Goal: Answer question/provide support

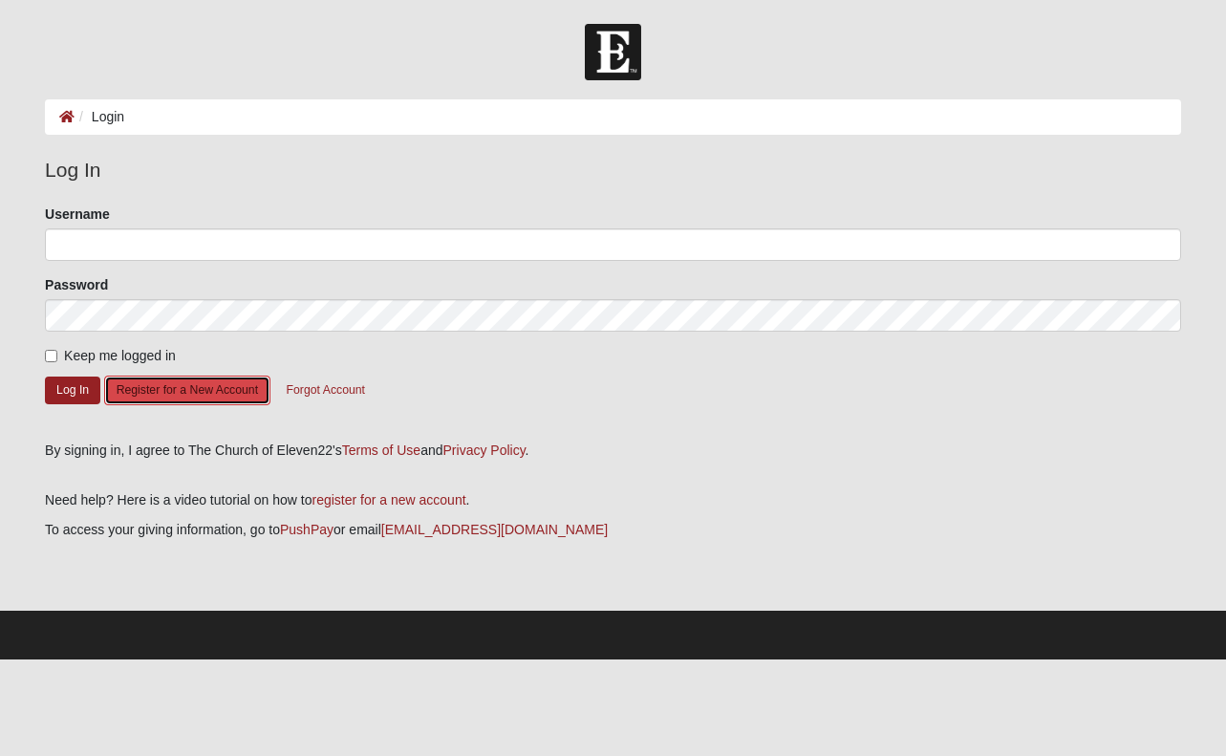
click at [192, 395] on button "Register for a New Account" at bounding box center [187, 390] width 166 height 30
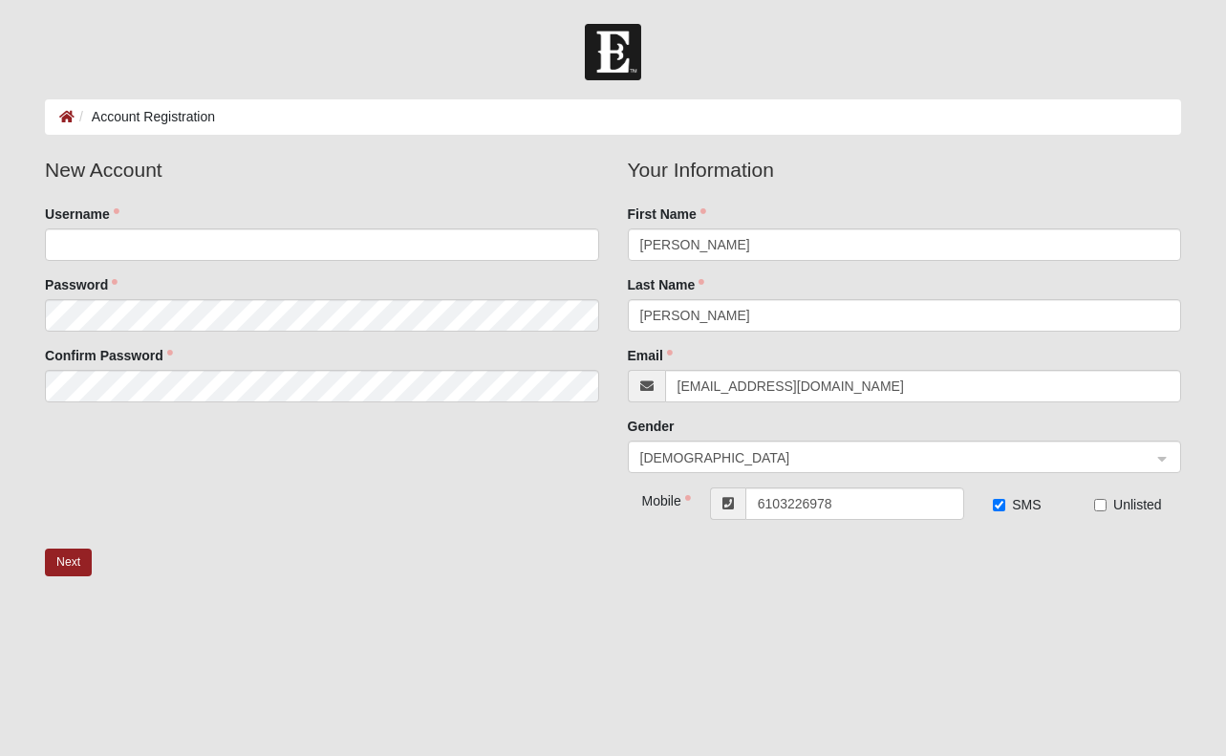
type input "[PHONE_NUMBER]"
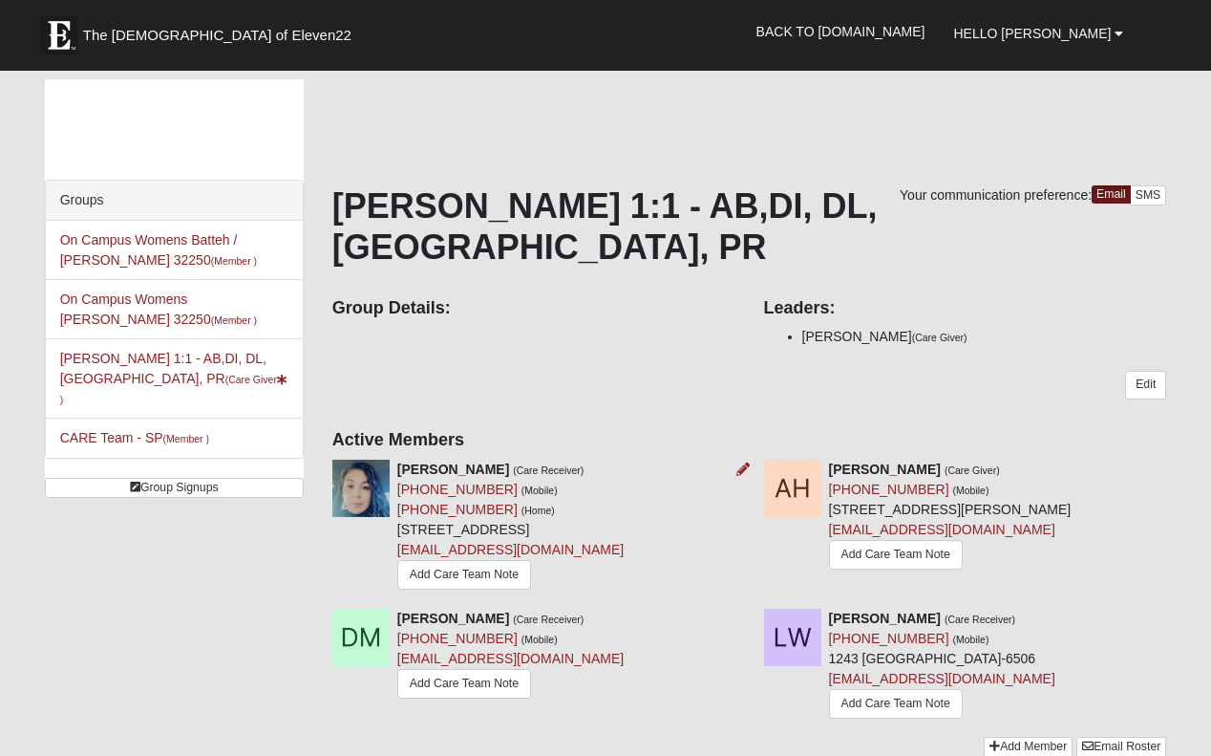
scroll to position [331, 0]
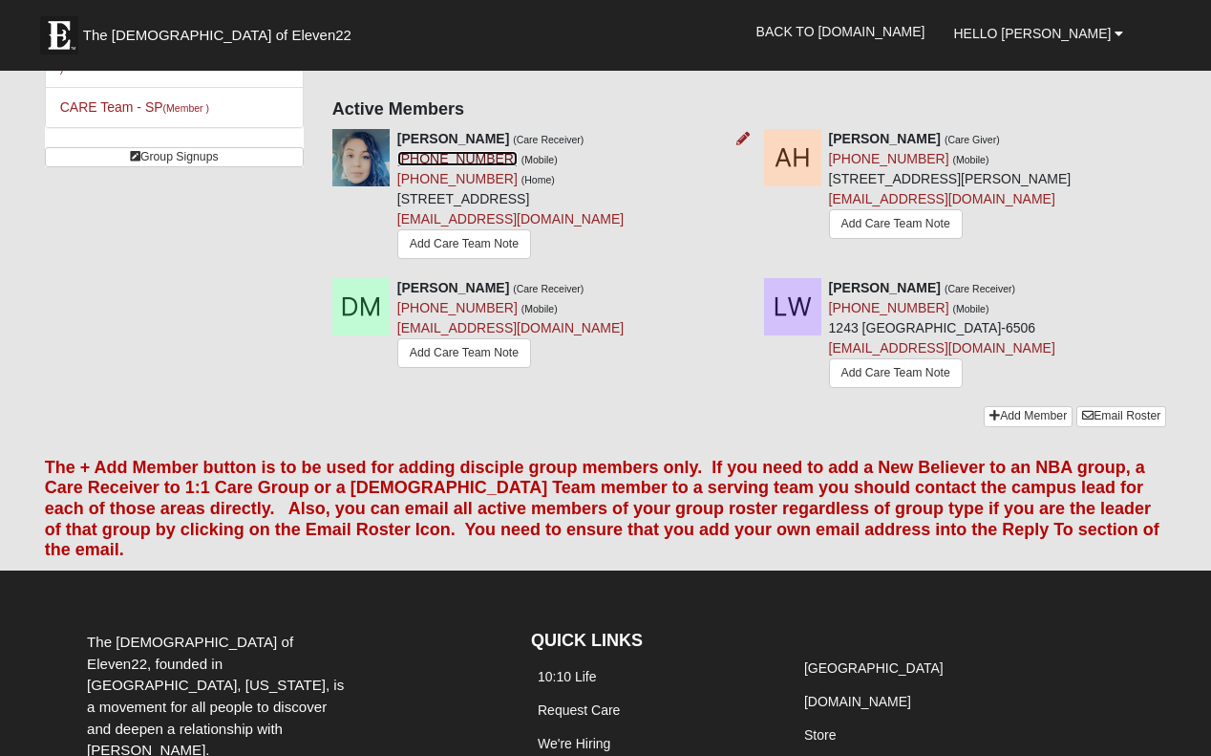
click at [397, 166] on link "[PHONE_NUMBER]" at bounding box center [457, 158] width 120 height 15
click at [952, 133] on div "Your communication preference: Email SMS [PERSON_NAME] 1:1 - AB,DI, DL, MA, PR …" at bounding box center [749, 130] width 834 height 551
click at [423, 226] on link "[EMAIL_ADDRESS][DOMAIN_NAME]" at bounding box center [510, 218] width 226 height 15
click at [415, 259] on link "Add Care Team Note" at bounding box center [464, 244] width 134 height 30
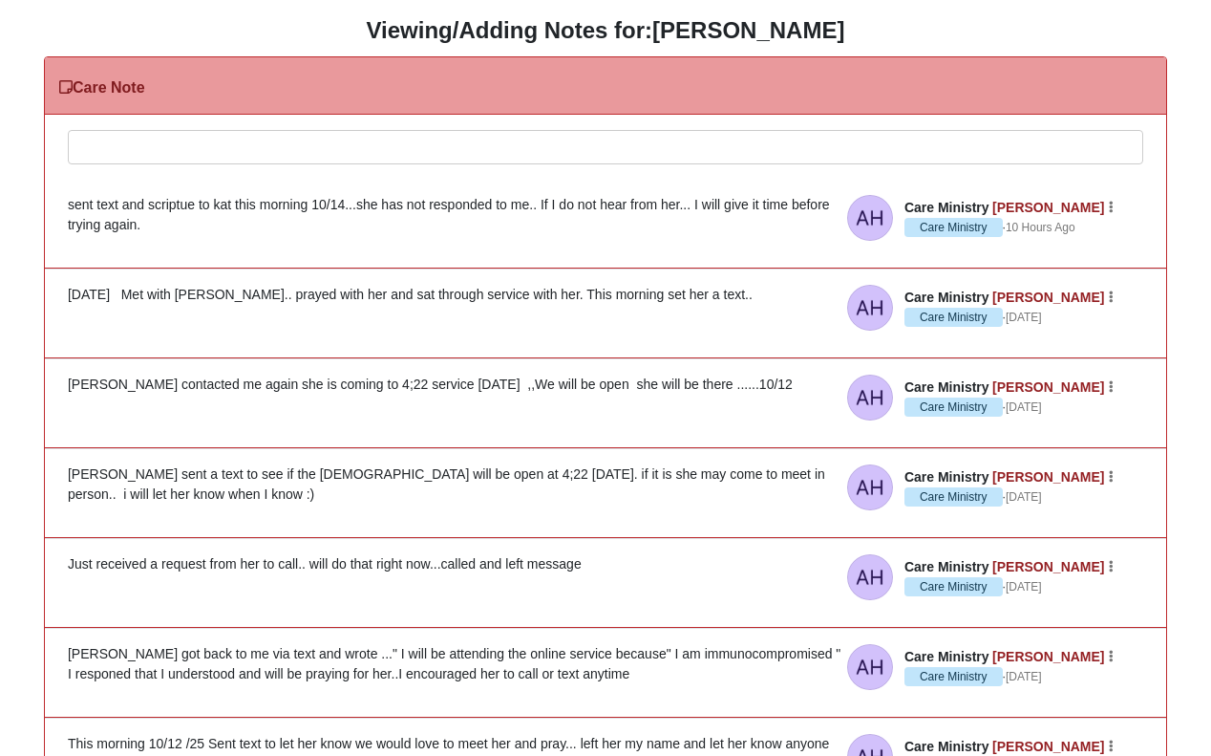
click at [115, 149] on div at bounding box center [606, 173] width 1074 height 84
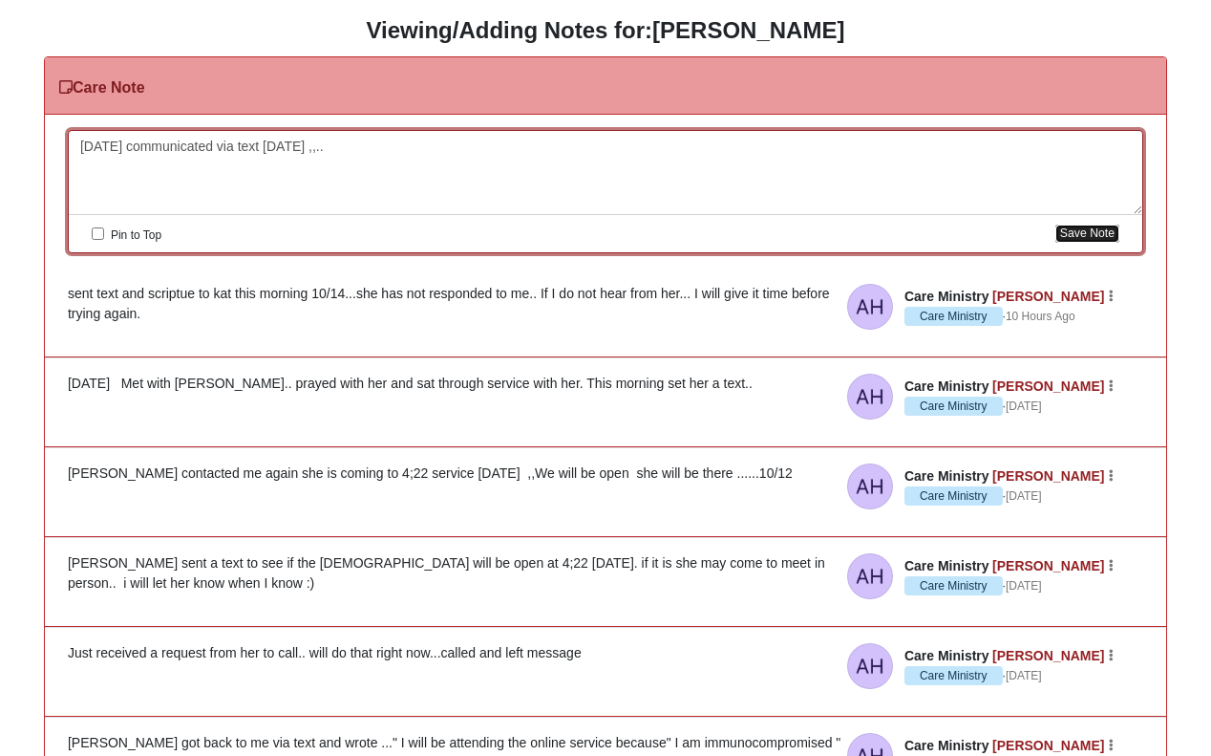
click at [1072, 227] on button "Save Note" at bounding box center [1088, 233] width 64 height 18
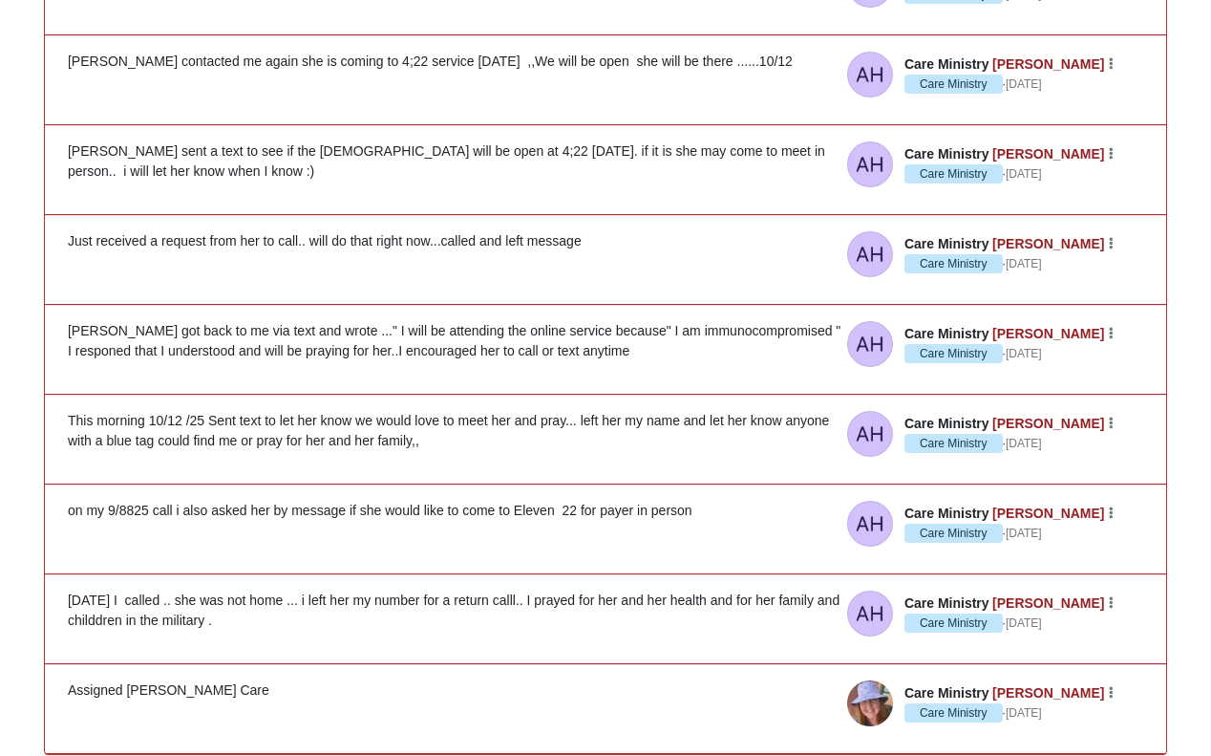
scroll to position [538, 0]
